Goal: Task Accomplishment & Management: Manage account settings

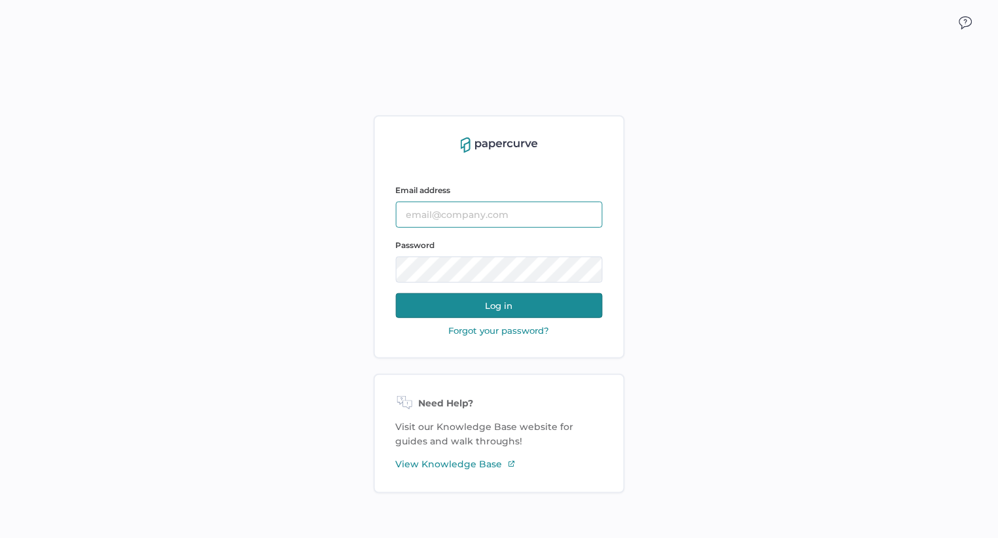
type input "Slee@saolrx.com"
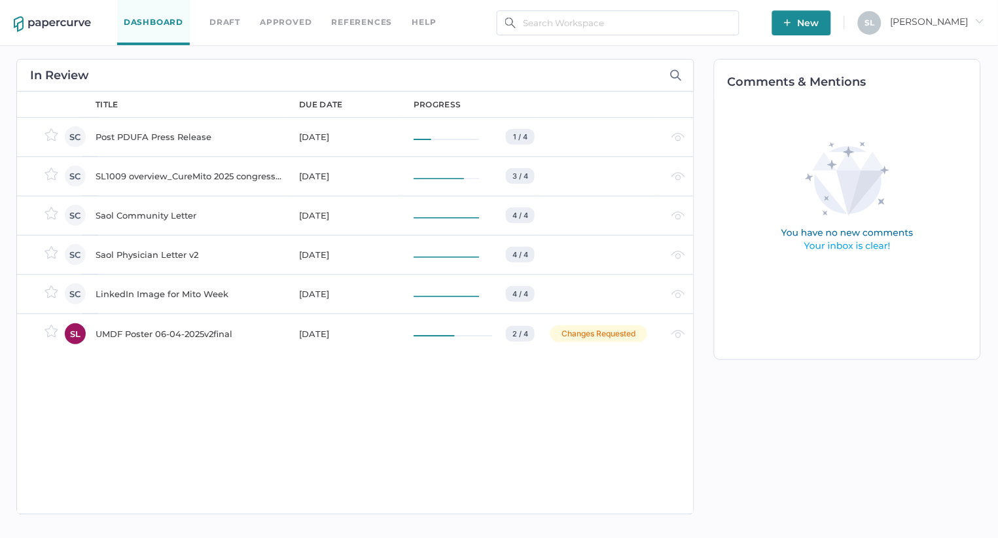
click at [944, 16] on span "[PERSON_NAME] arrow_right" at bounding box center [938, 22] width 94 height 12
click at [910, 45] on span "Workspace" at bounding box center [917, 50] width 110 height 25
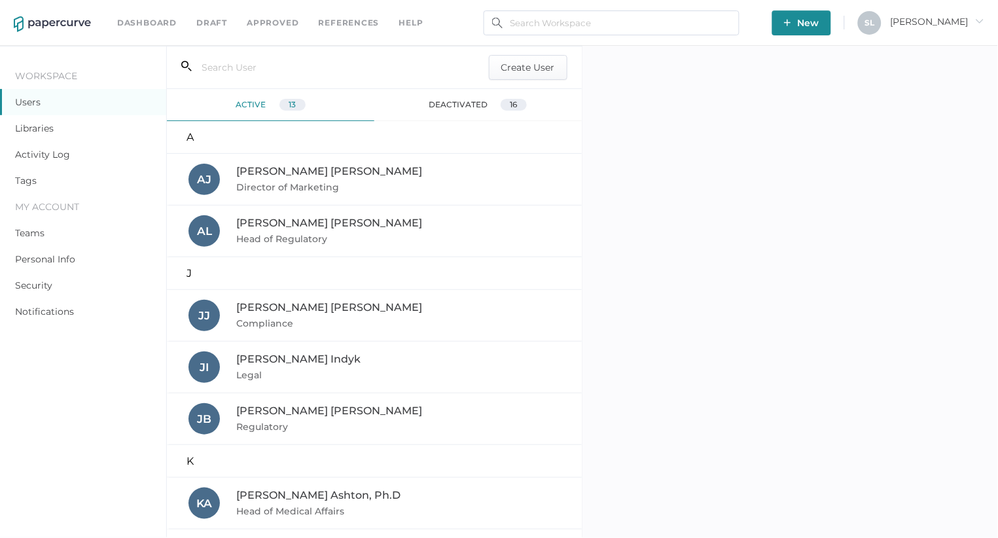
click at [276, 309] on span "[PERSON_NAME]" at bounding box center [329, 307] width 186 height 12
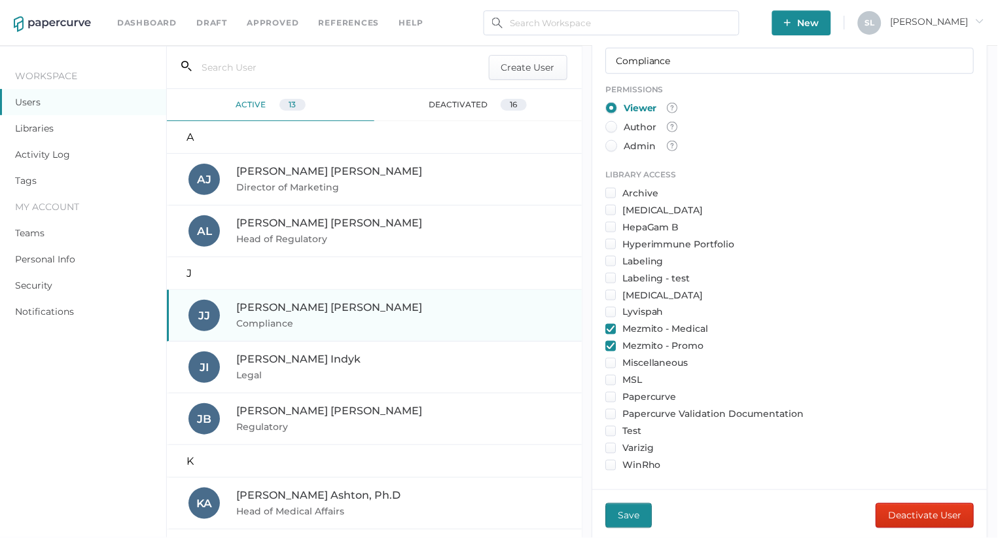
scroll to position [296, 0]
click at [909, 516] on span "Deactivate User" at bounding box center [925, 517] width 73 height 24
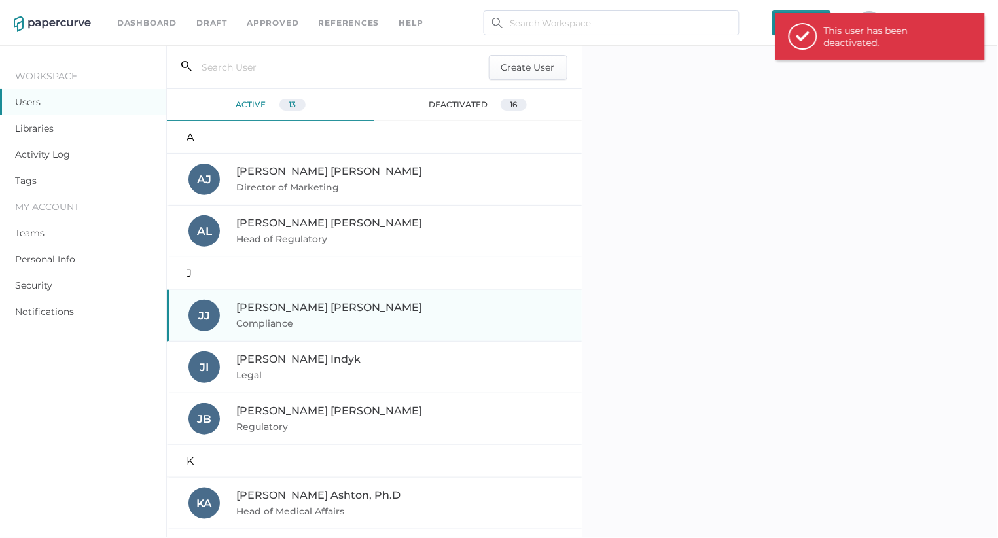
scroll to position [0, 0]
